Goal: Information Seeking & Learning: Find specific page/section

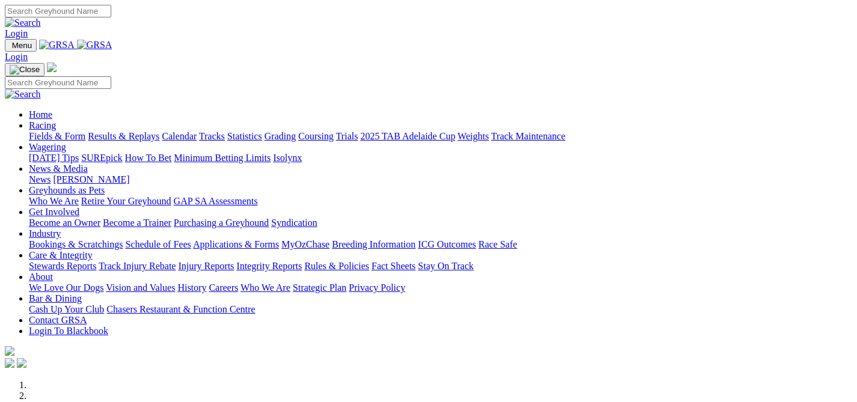
scroll to position [414, 0]
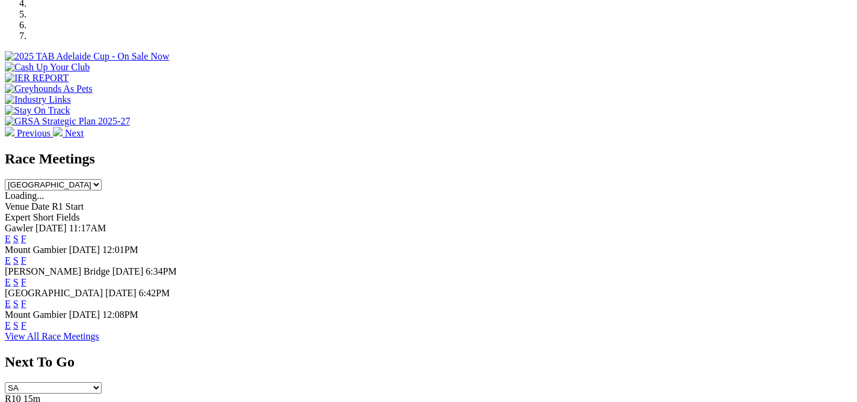
click at [26, 320] on link "F" at bounding box center [23, 325] width 5 height 10
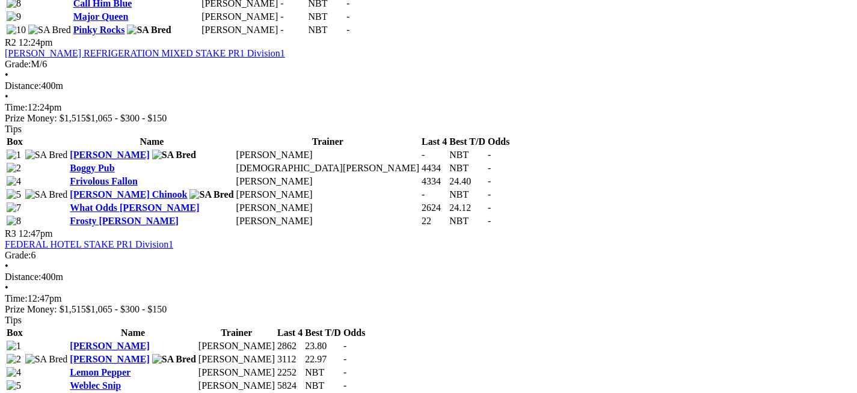
scroll to position [819, 0]
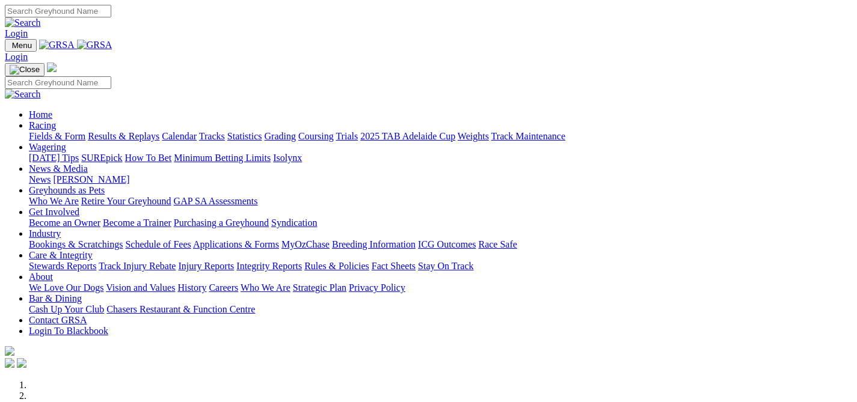
scroll to position [414, 0]
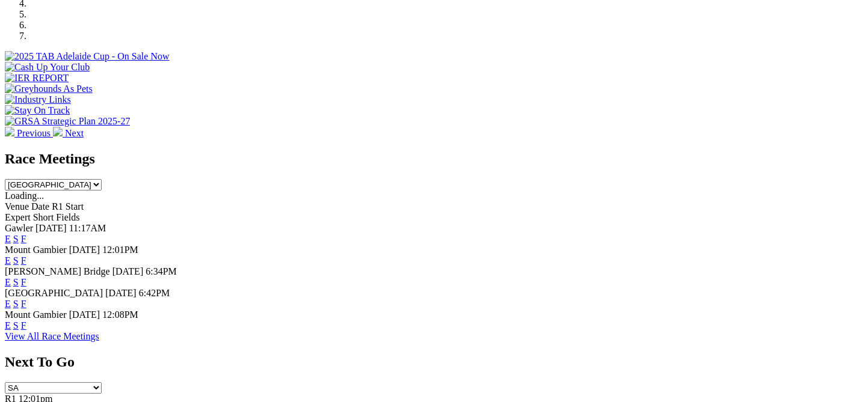
click at [26, 299] on link "F" at bounding box center [23, 304] width 5 height 10
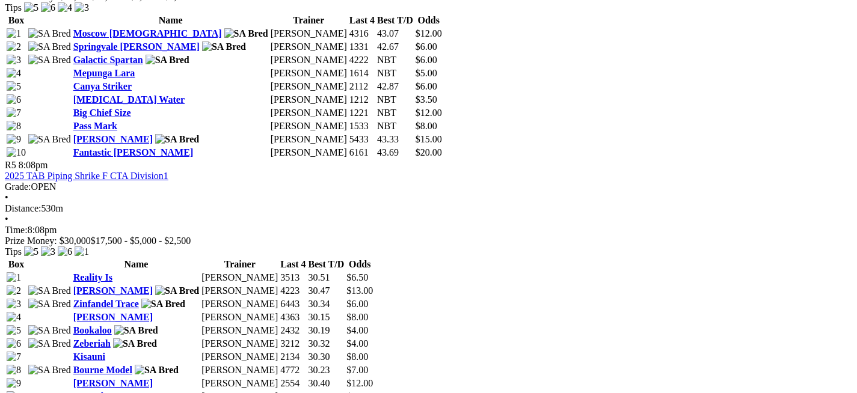
scroll to position [1195, 0]
